Goal: Task Accomplishment & Management: Manage account settings

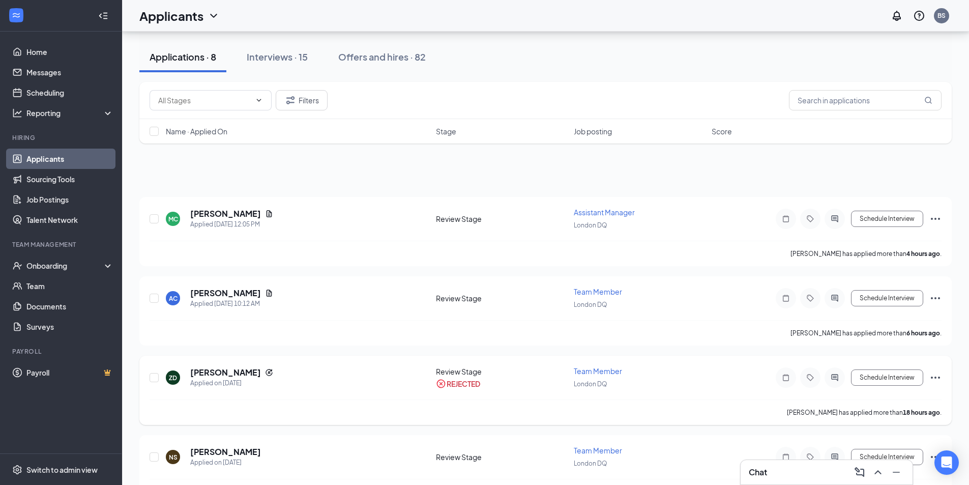
scroll to position [203, 0]
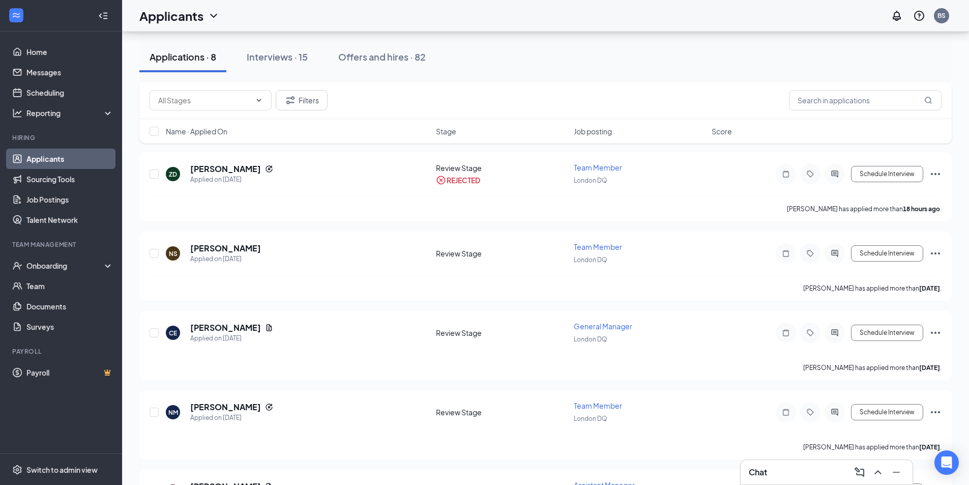
click at [178, 54] on div "Applications · 8" at bounding box center [183, 56] width 67 height 13
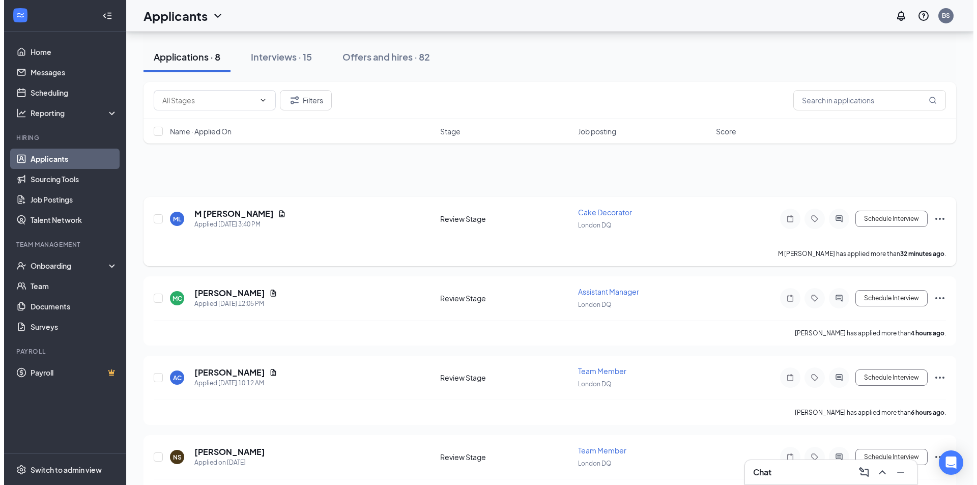
scroll to position [102, 0]
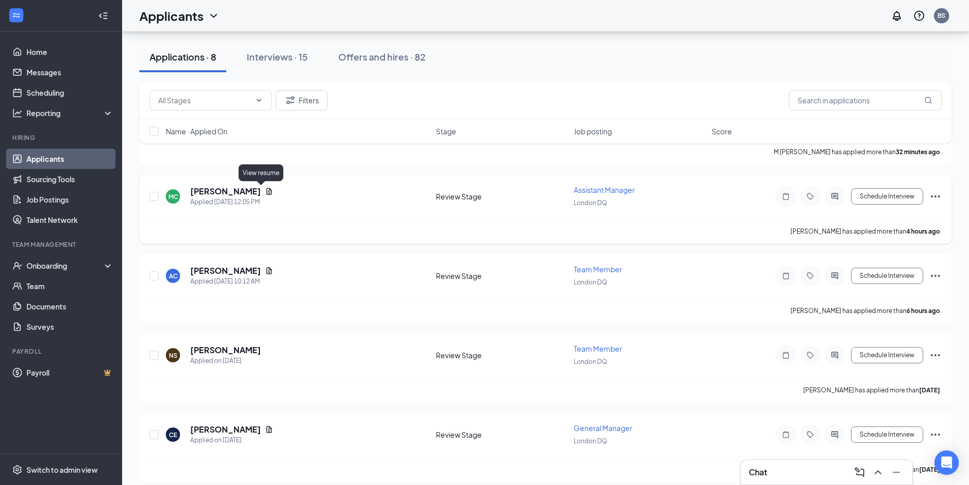
click at [265, 191] on icon "Document" at bounding box center [269, 191] width 8 height 8
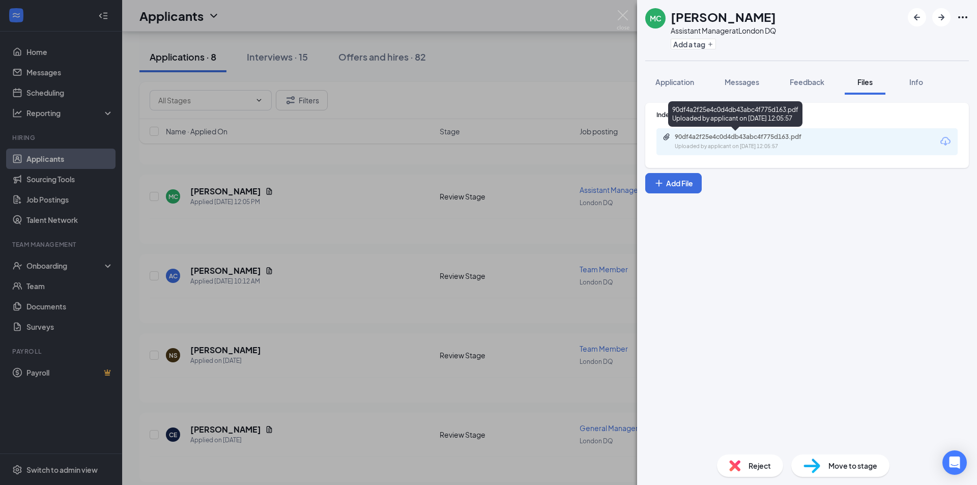
click at [777, 139] on div "90df4a2f25e4c0d4db43abc4f775d163.pdf" at bounding box center [746, 137] width 142 height 8
click at [544, 111] on div "MC [PERSON_NAME] Assistant Manager at [GEOGRAPHIC_DATA] DQ Add a tag Applicatio…" at bounding box center [488, 242] width 977 height 485
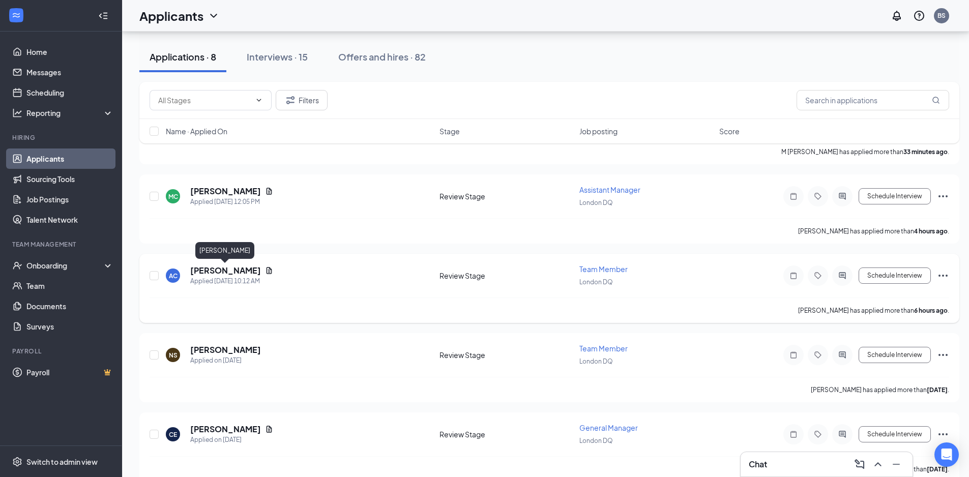
click at [227, 274] on h5 "[PERSON_NAME]" at bounding box center [225, 270] width 71 height 11
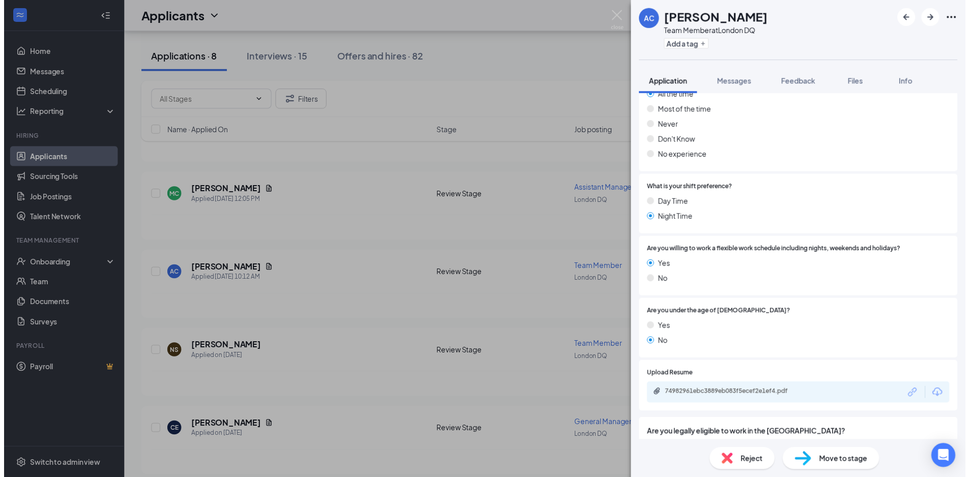
scroll to position [704, 0]
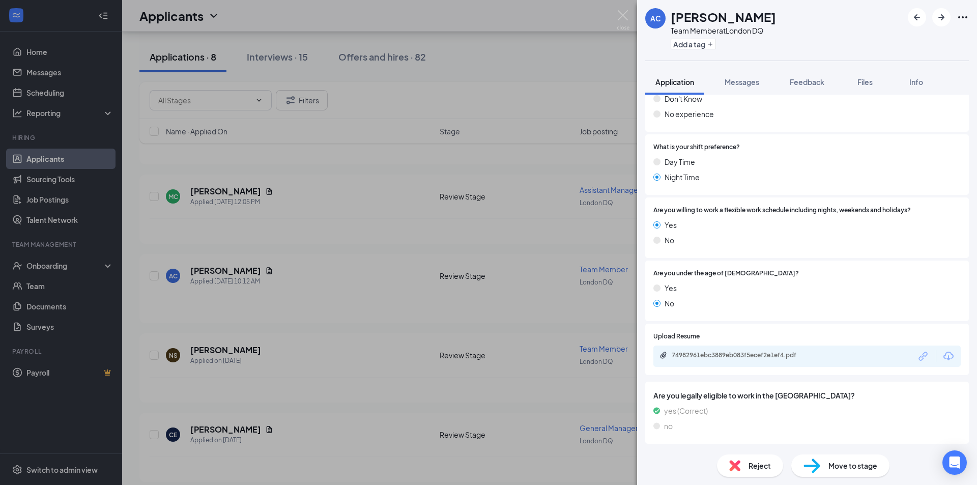
click at [533, 115] on div "AC [PERSON_NAME] Team Member at [GEOGRAPHIC_DATA] DQ Add a tag Application Mess…" at bounding box center [488, 242] width 977 height 485
